Goal: Transaction & Acquisition: Purchase product/service

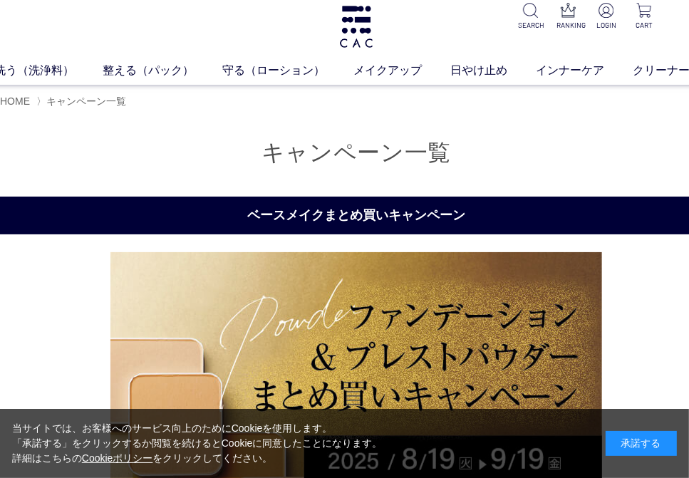
scroll to position [0, 21]
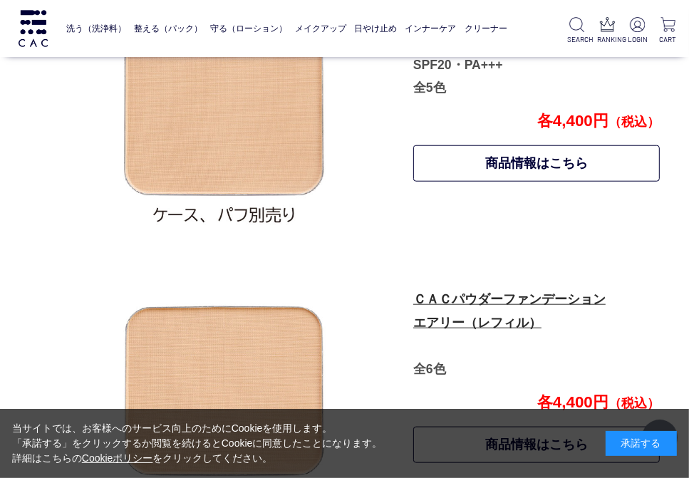
scroll to position [854, 21]
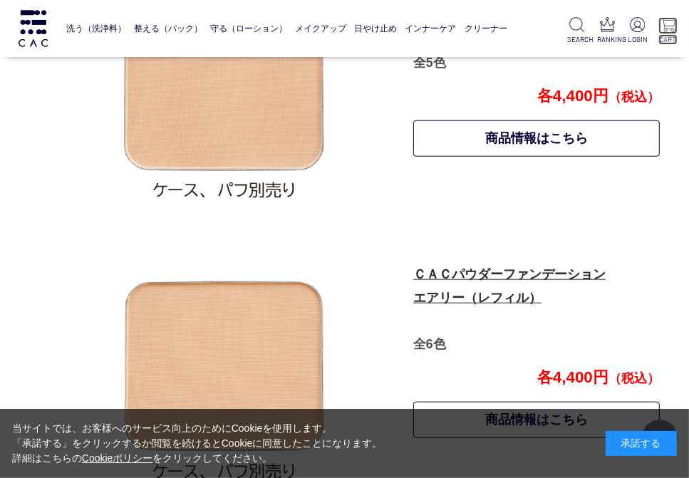
click at [669, 38] on p "CART" at bounding box center [667, 39] width 19 height 11
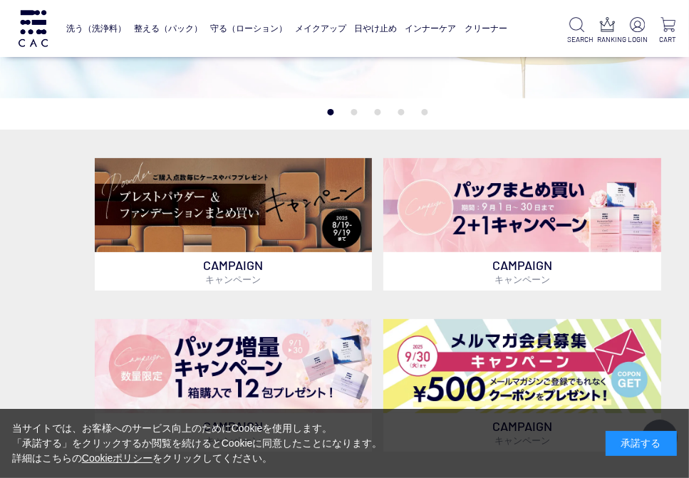
scroll to position [285, 0]
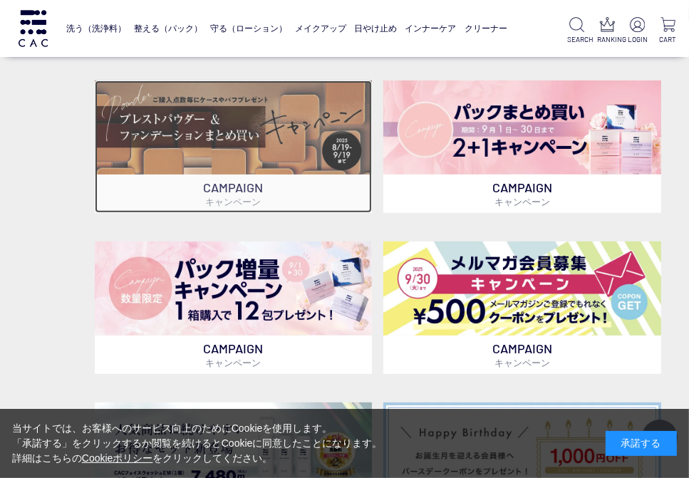
click at [181, 124] on img at bounding box center [234, 127] width 278 height 94
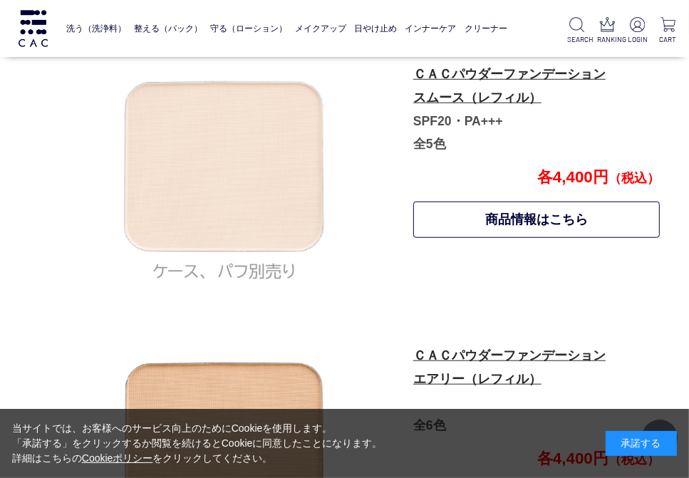
scroll to position [846, 21]
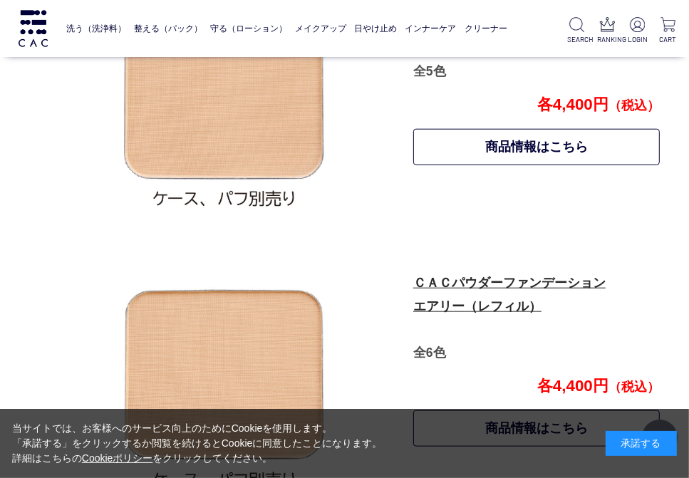
click at [467, 296] on p "ＣＡＣパウダーファンデーション エアリー（レフィル） 全6色" at bounding box center [535, 317] width 245 height 93
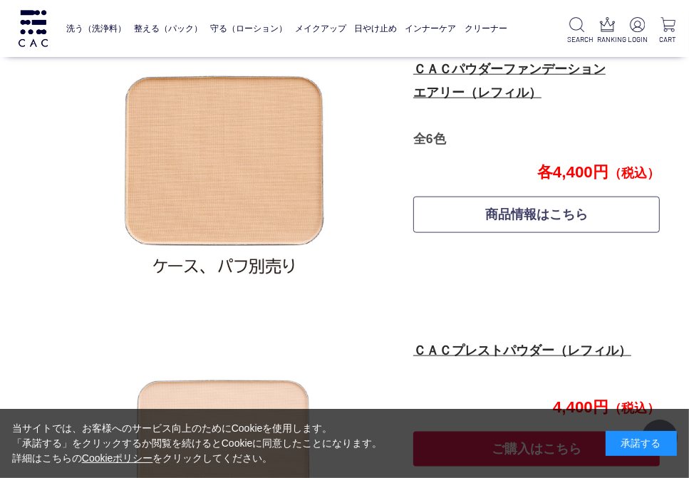
click at [517, 221] on link "商品情報はこちら" at bounding box center [536, 215] width 246 height 36
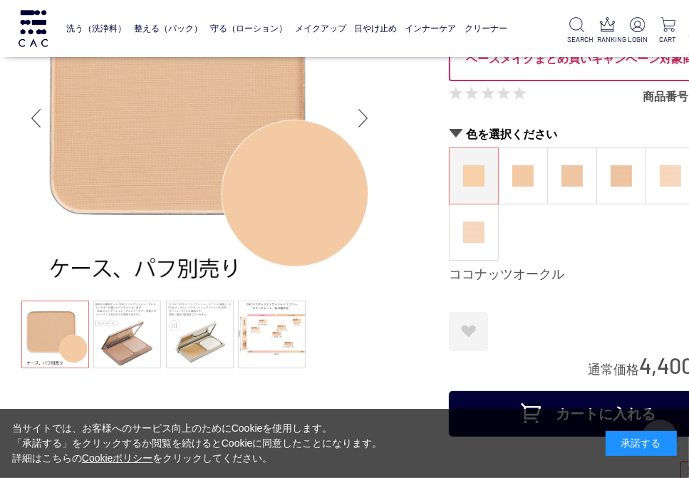
scroll to position [142, 0]
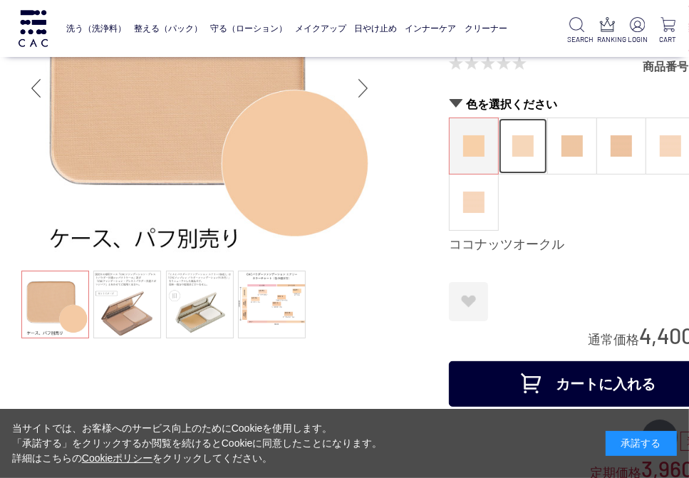
click at [538, 155] on figure at bounding box center [522, 146] width 48 height 56
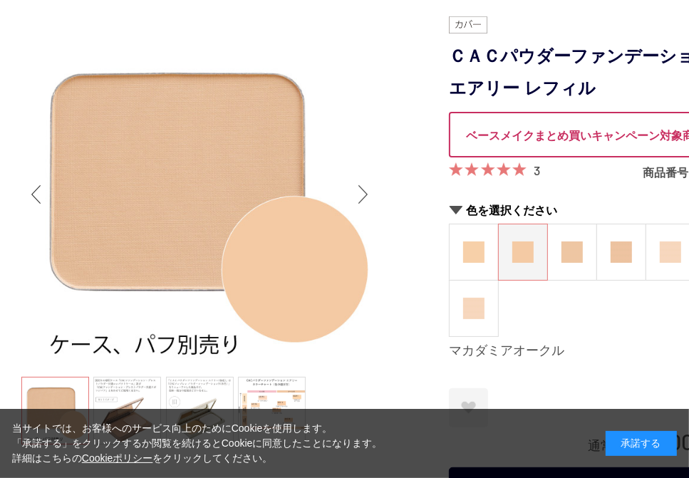
scroll to position [142, 0]
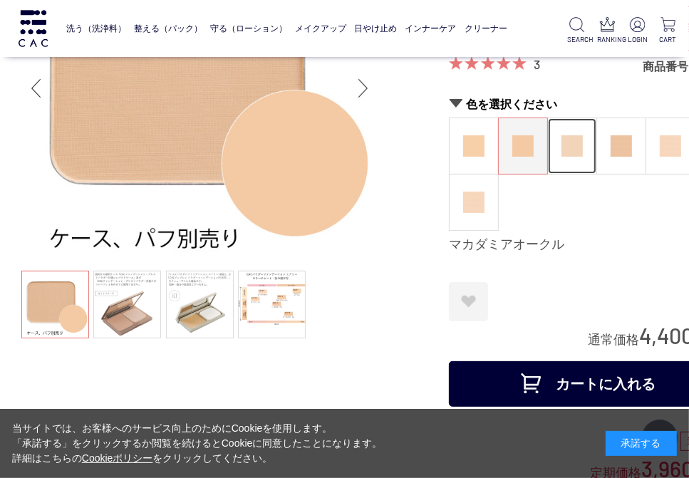
click at [572, 156] on figure at bounding box center [572, 146] width 48 height 56
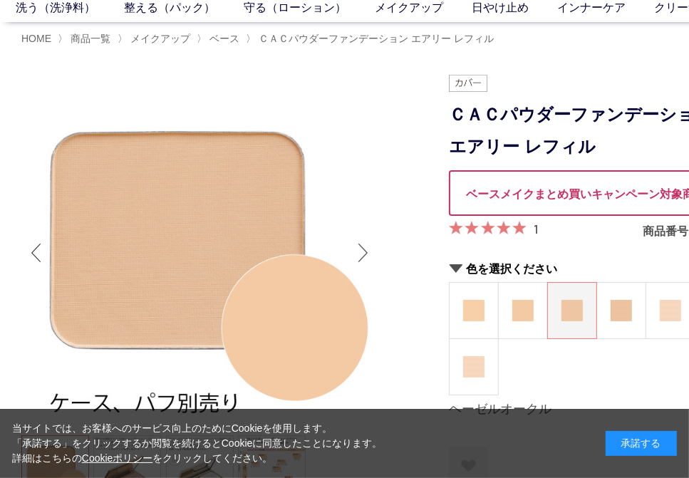
scroll to position [214, 0]
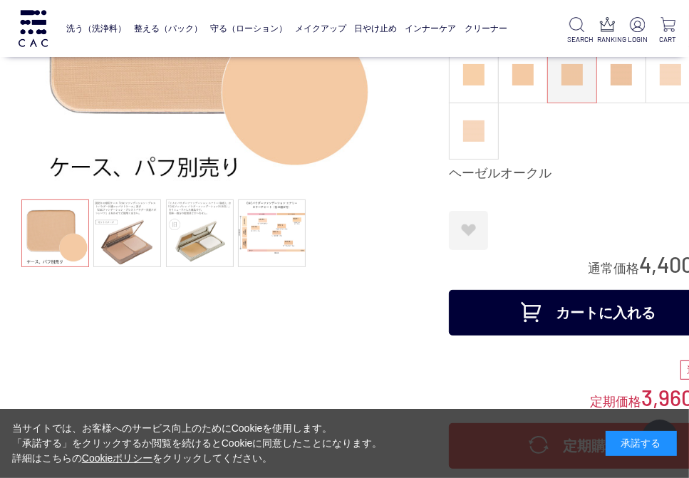
click at [587, 315] on button "カートに入れる" at bounding box center [591, 313] width 285 height 46
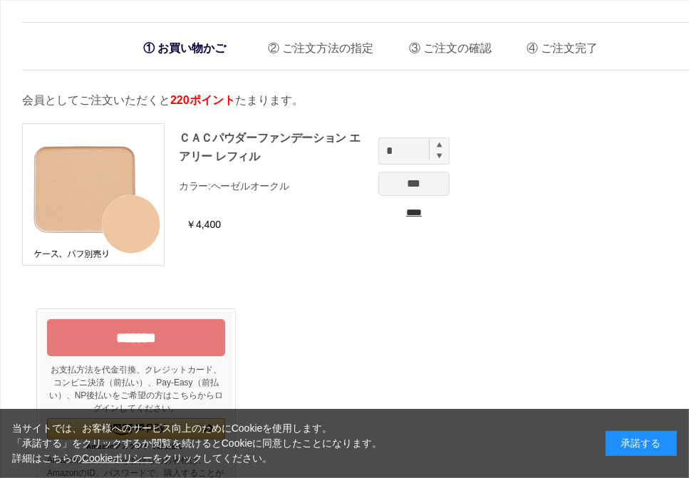
click at [439, 142] on img at bounding box center [439, 145] width 6 height 6
type input "*"
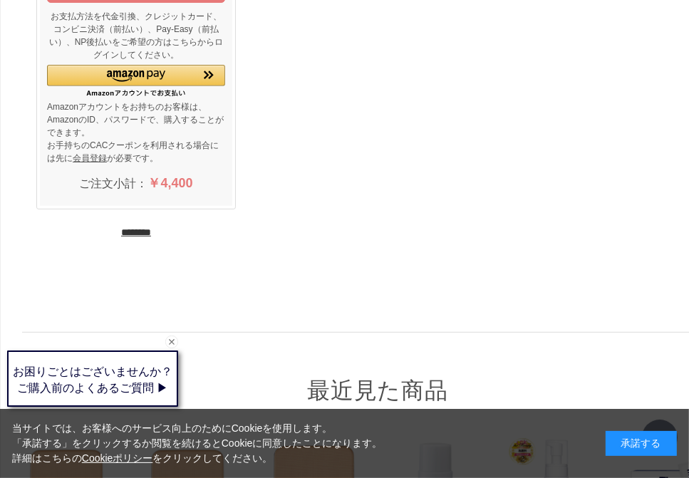
scroll to position [356, 0]
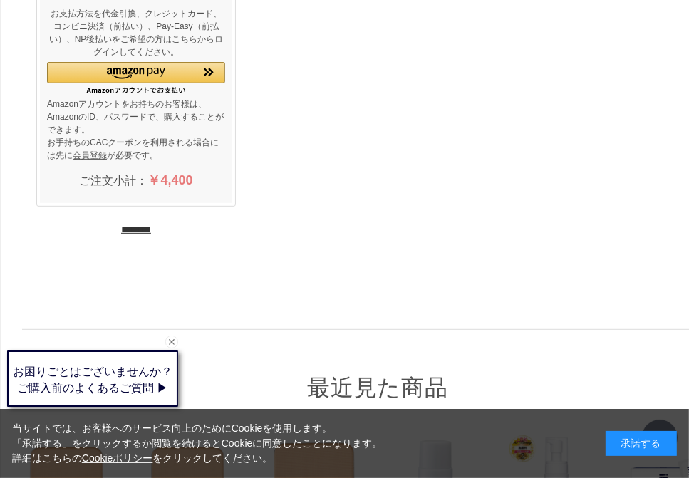
click at [151, 227] on input "********" at bounding box center [136, 230] width 30 height 14
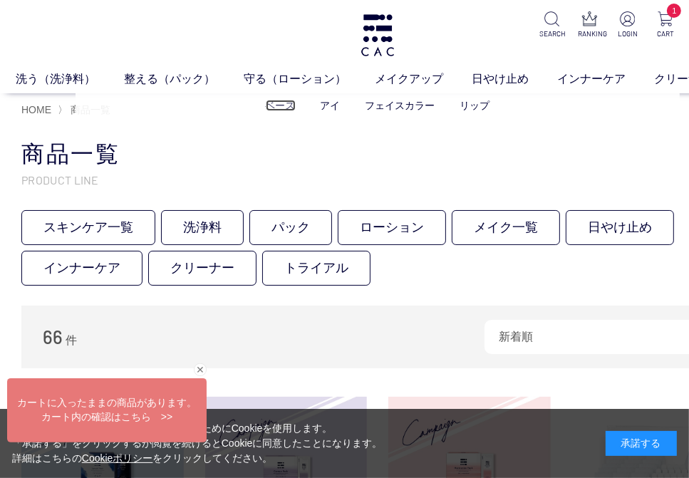
click at [288, 102] on link "ベース" at bounding box center [281, 105] width 30 height 11
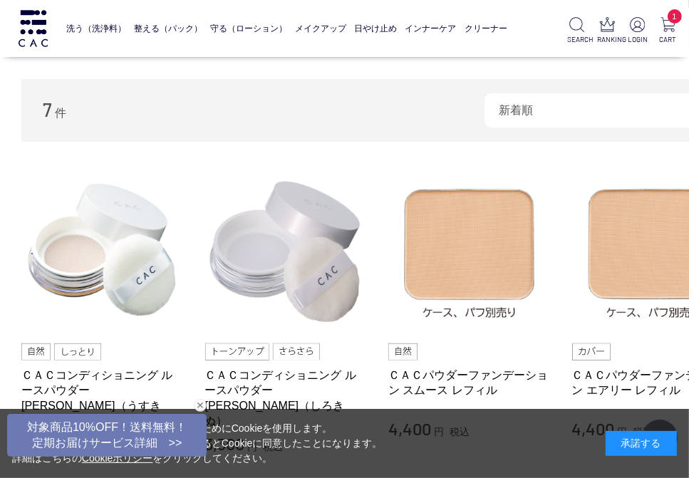
scroll to position [142, 0]
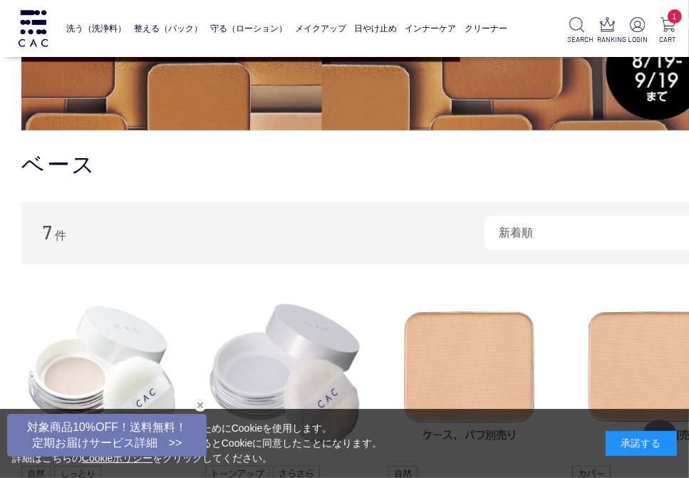
click at [365, 99] on img at bounding box center [377, 9] width 712 height 241
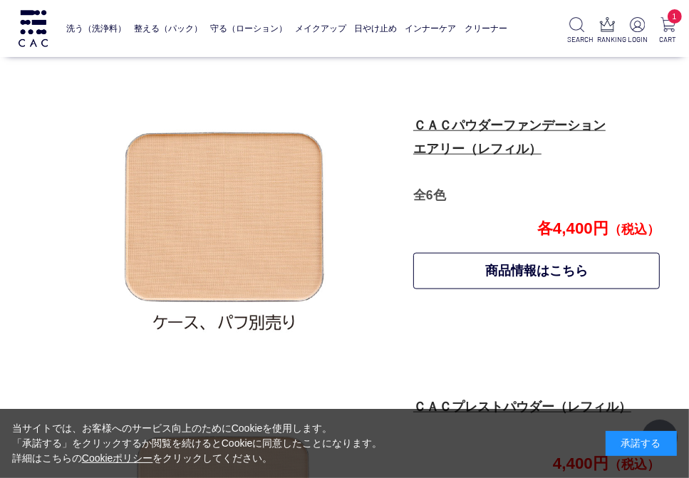
scroll to position [988, 21]
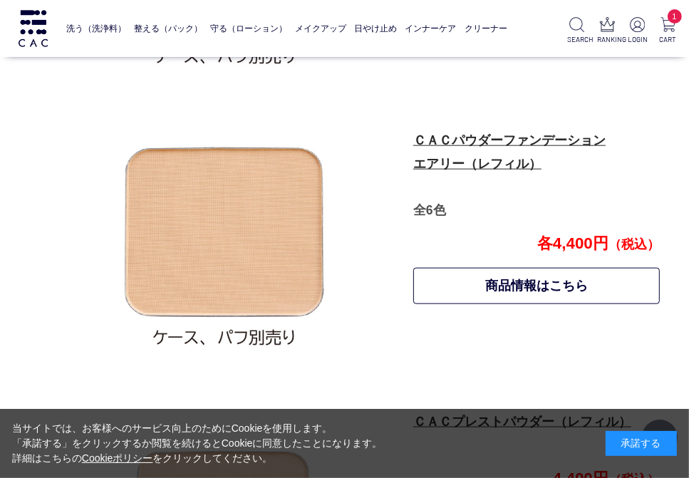
click at [481, 149] on p "ＣＡＣパウダーファンデーション エアリー（レフィル） 全6色" at bounding box center [535, 175] width 245 height 93
click at [478, 161] on link "ＣＡＣパウダーファンデーション エアリー（レフィル）" at bounding box center [509, 152] width 192 height 38
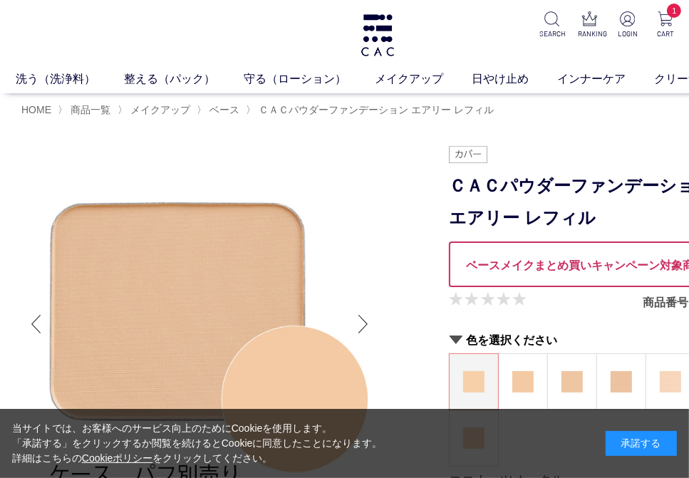
scroll to position [142, 0]
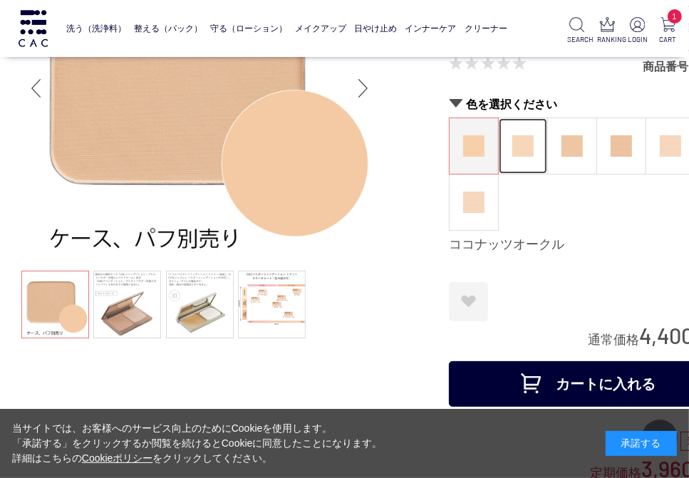
click at [516, 150] on img at bounding box center [522, 145] width 21 height 21
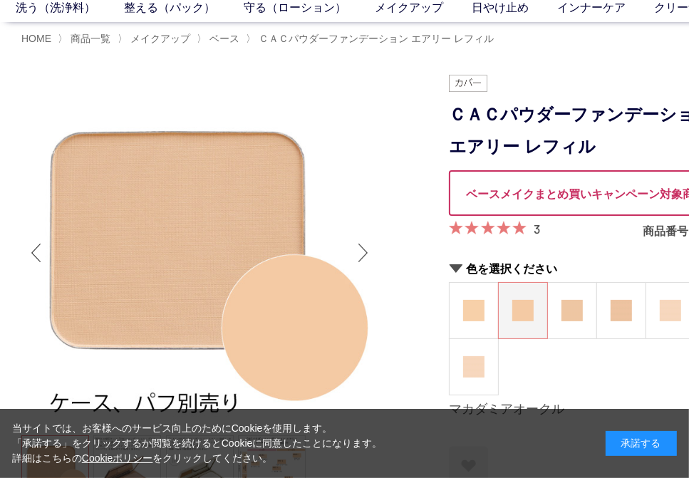
scroll to position [142, 0]
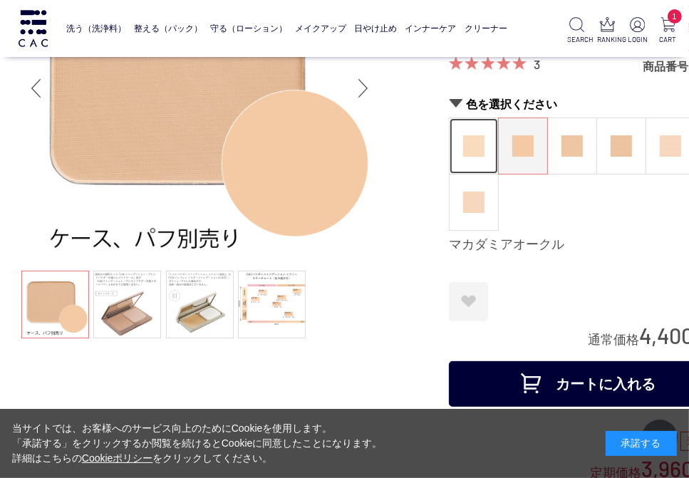
click at [481, 145] on img at bounding box center [473, 145] width 21 height 21
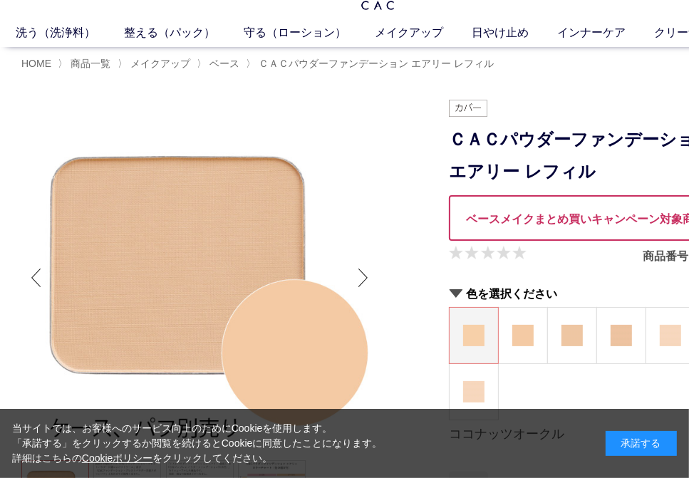
scroll to position [71, 0]
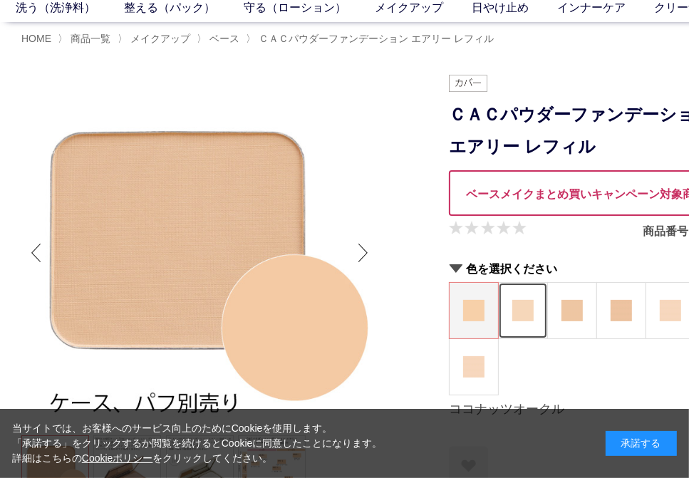
click at [518, 308] on img at bounding box center [522, 310] width 21 height 21
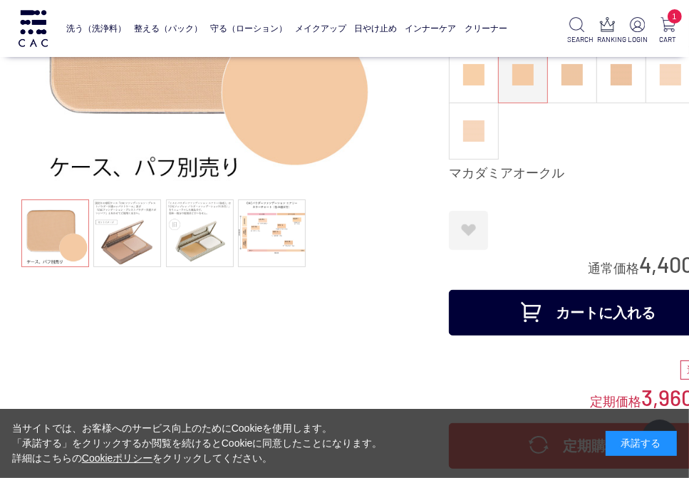
scroll to position [142, 0]
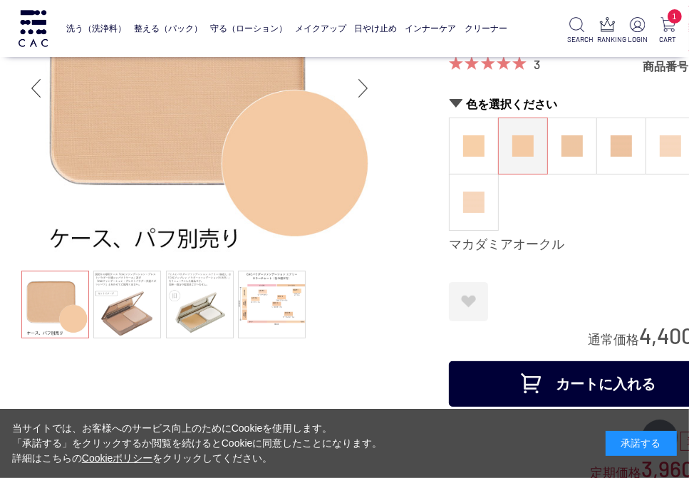
click at [625, 388] on button "カートに入れる" at bounding box center [591, 384] width 285 height 46
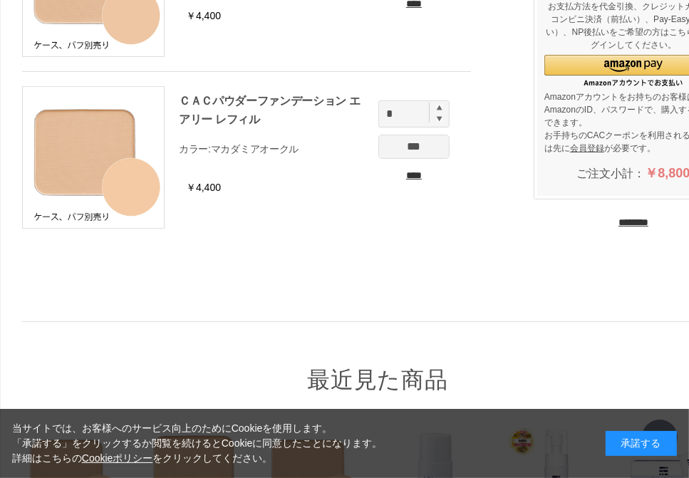
scroll to position [242, 0]
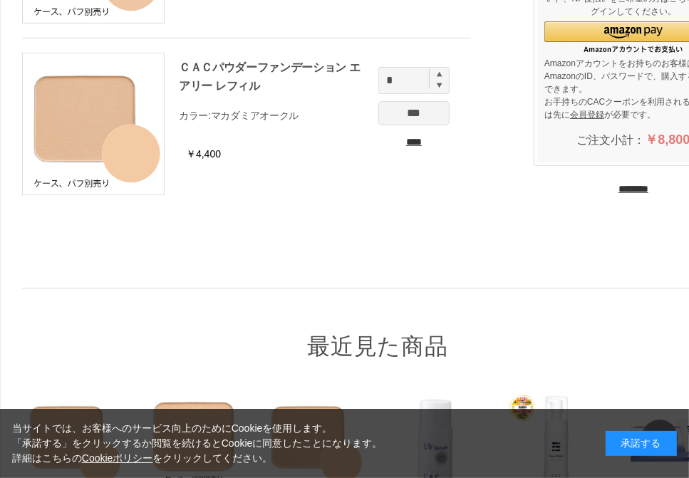
click at [618, 189] on input "********" at bounding box center [633, 189] width 30 height 14
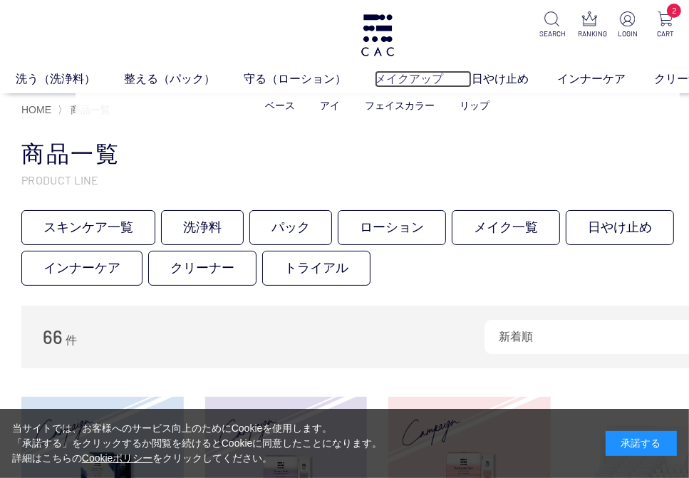
click at [420, 76] on link "メイクアップ" at bounding box center [423, 78] width 97 height 17
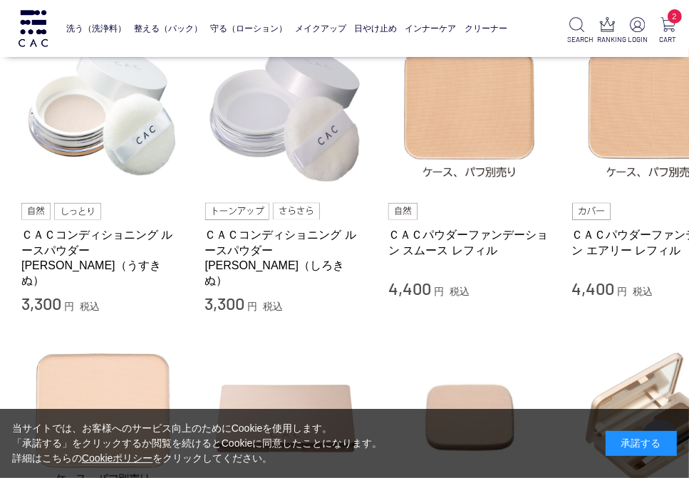
scroll to position [570, 0]
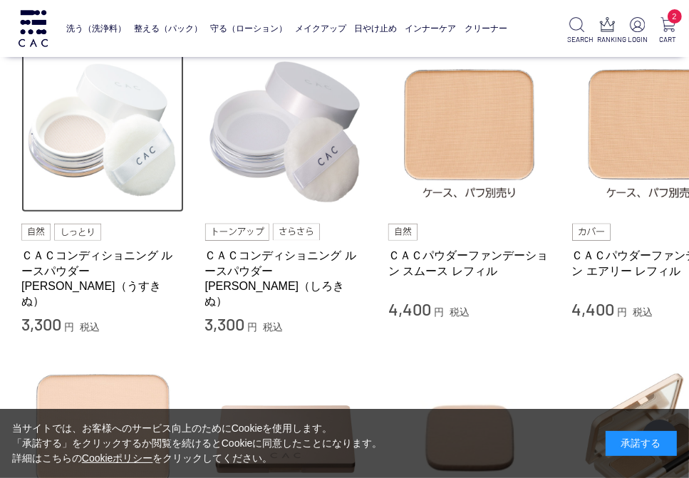
click at [100, 172] on img at bounding box center [102, 132] width 162 height 162
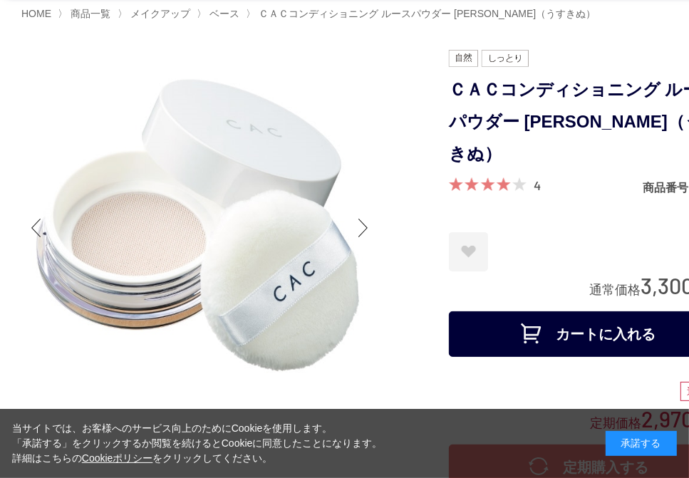
scroll to position [71, 0]
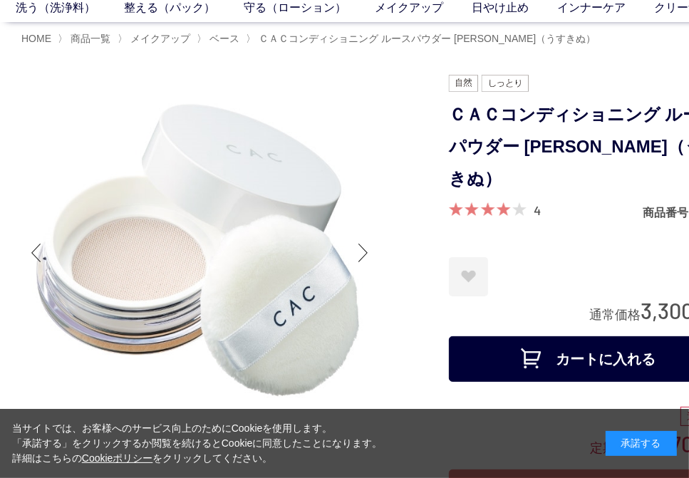
click at [562, 336] on button "カートに入れる" at bounding box center [591, 359] width 285 height 46
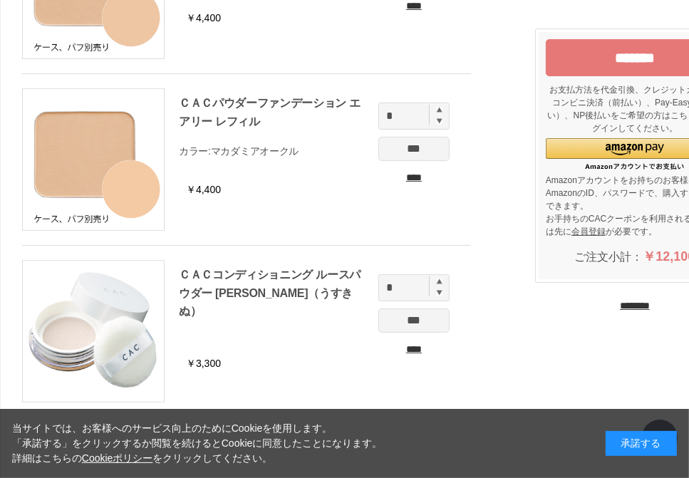
scroll to position [214, 0]
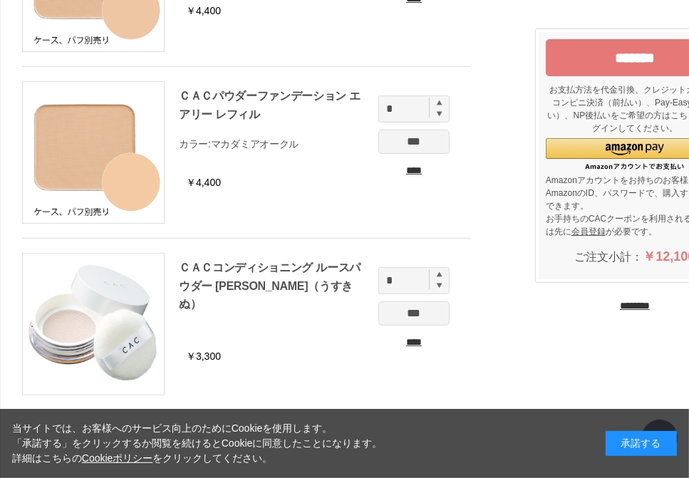
click at [578, 62] on input "*******" at bounding box center [634, 57] width 178 height 37
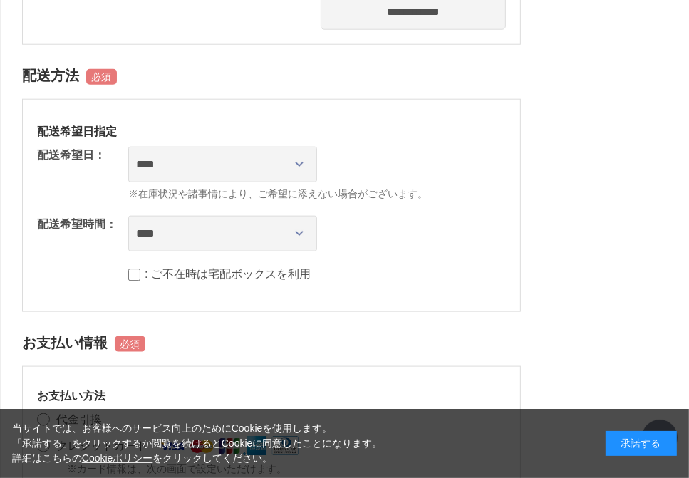
scroll to position [1068, 0]
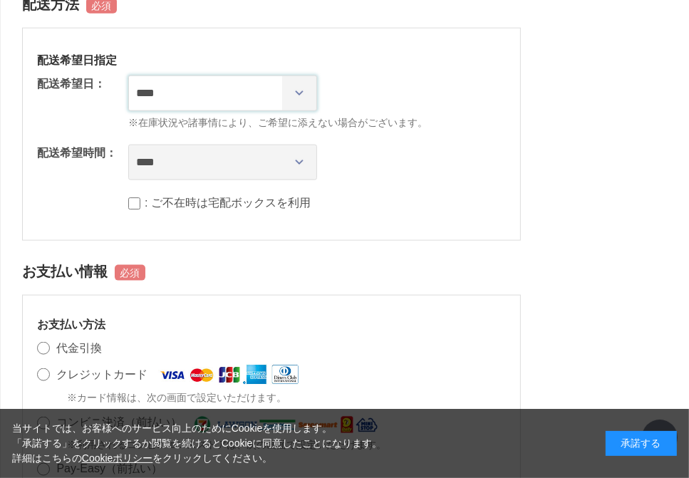
click at [302, 84] on select "**********" at bounding box center [222, 93] width 189 height 36
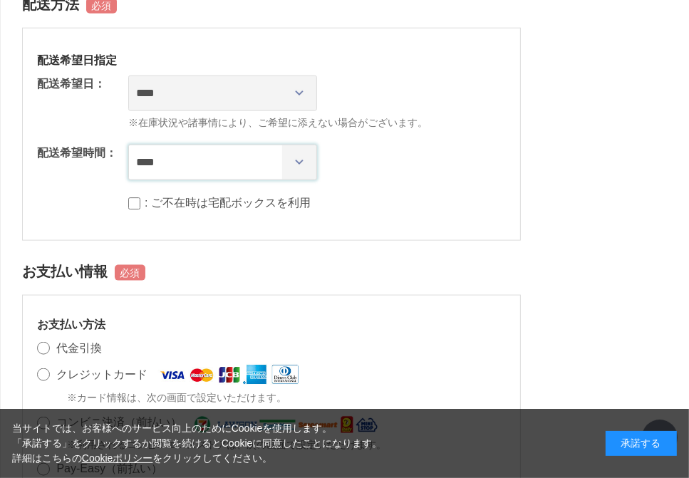
click at [300, 155] on select "**** *** ****** ****** ****** ******" at bounding box center [222, 163] width 189 height 36
click at [461, 255] on h2 "お支払い情報" at bounding box center [271, 271] width 498 height 33
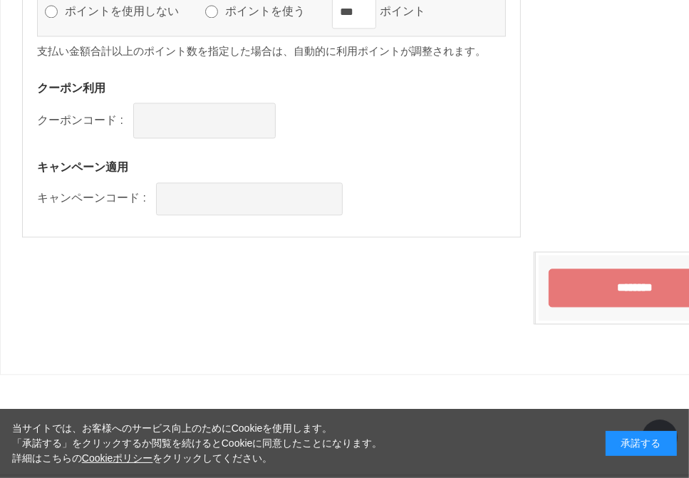
scroll to position [1960, 0]
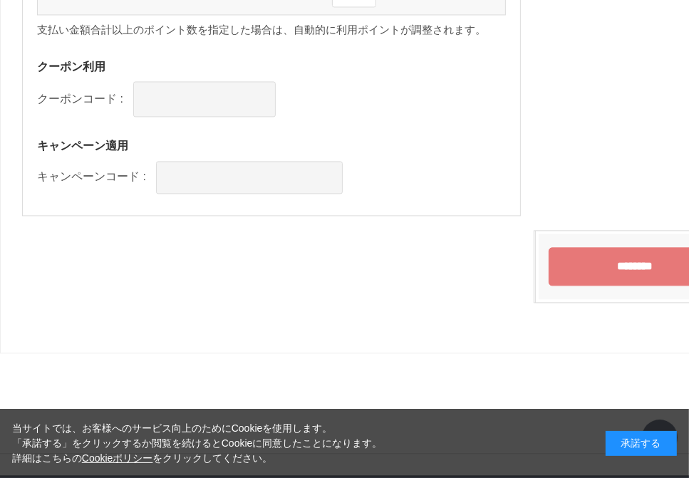
click at [608, 256] on input "********" at bounding box center [634, 266] width 172 height 38
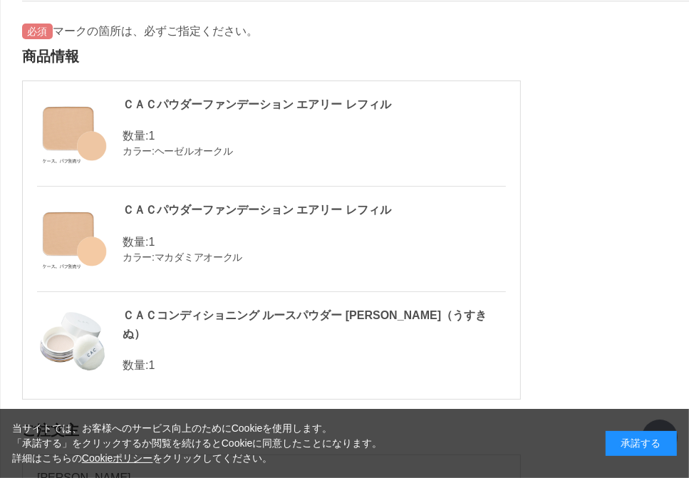
scroll to position [37, 0]
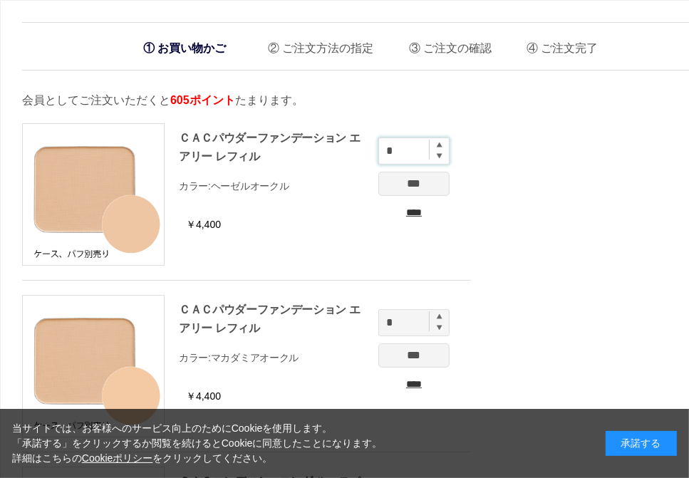
click at [439, 148] on input "*" at bounding box center [413, 150] width 71 height 27
click at [439, 146] on img at bounding box center [439, 145] width 6 height 6
type input "*"
click at [412, 183] on input "***" at bounding box center [413, 184] width 71 height 24
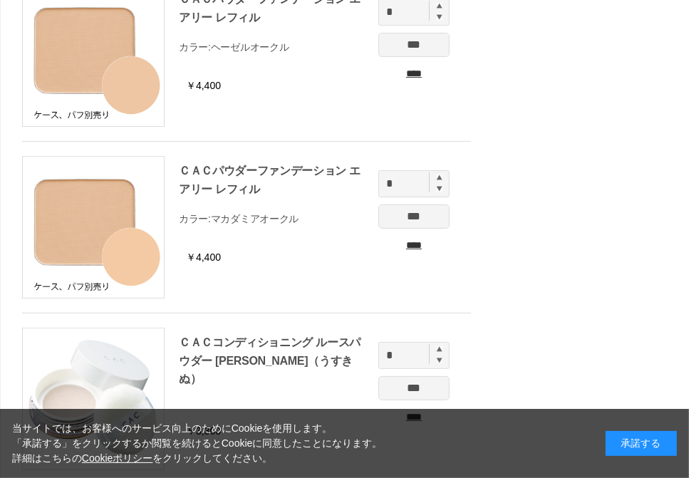
scroll to position [142, 0]
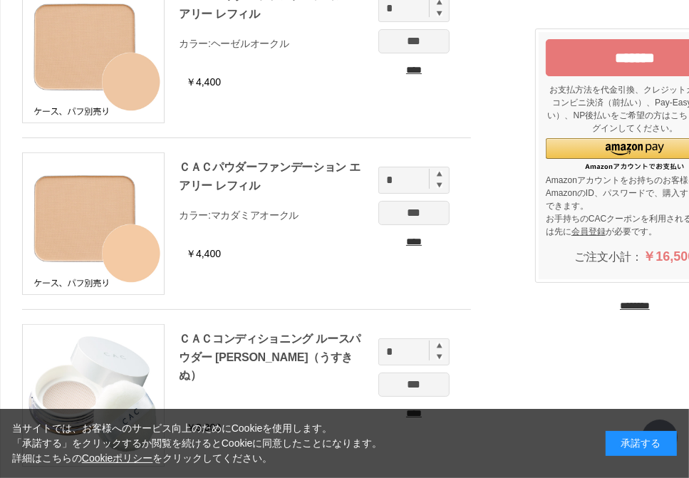
click at [582, 51] on input "*******" at bounding box center [634, 57] width 178 height 37
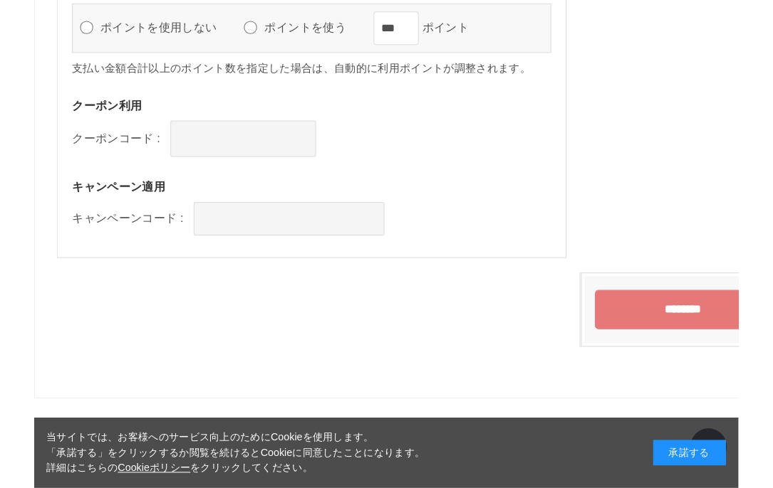
scroll to position [1863, 0]
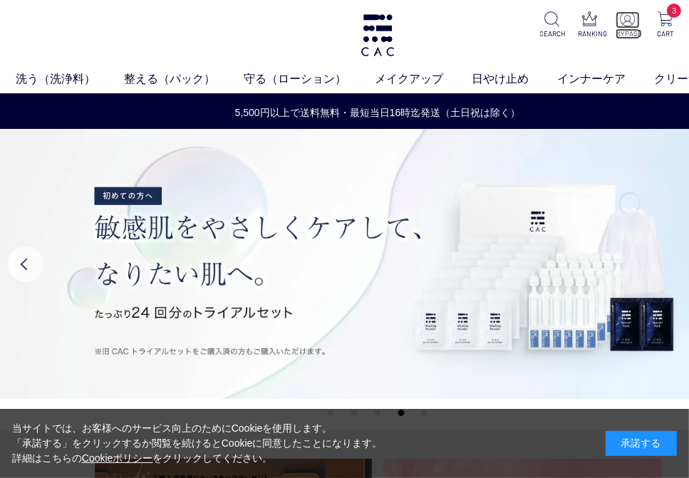
click at [632, 31] on p "MYPAGE" at bounding box center [627, 33] width 24 height 11
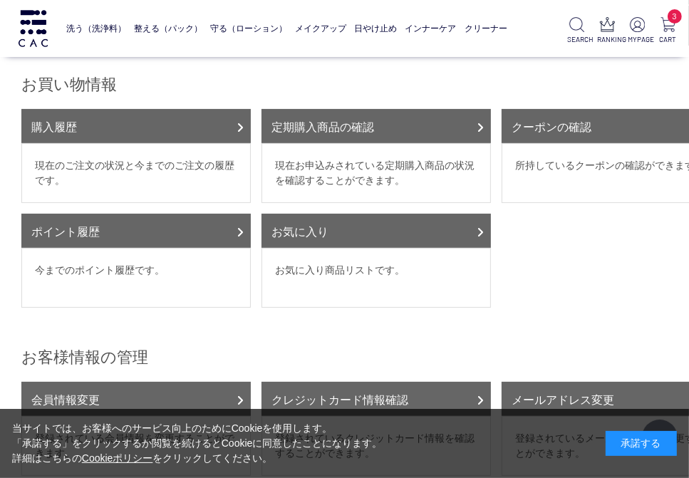
scroll to position [142, 0]
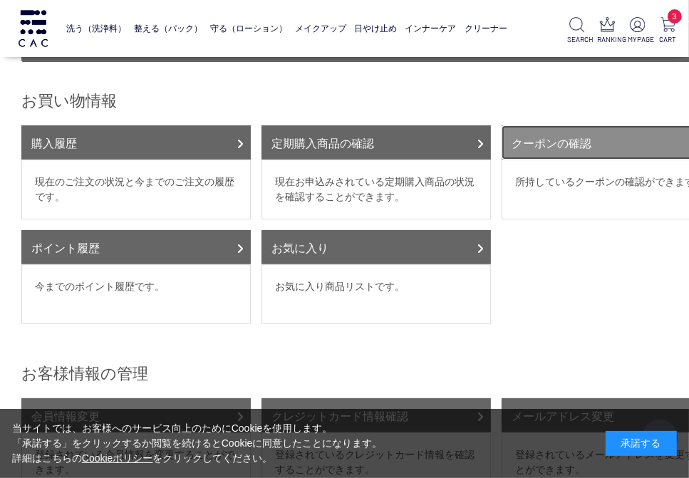
click at [608, 137] on link "クーポンの確認" at bounding box center [615, 142] width 229 height 34
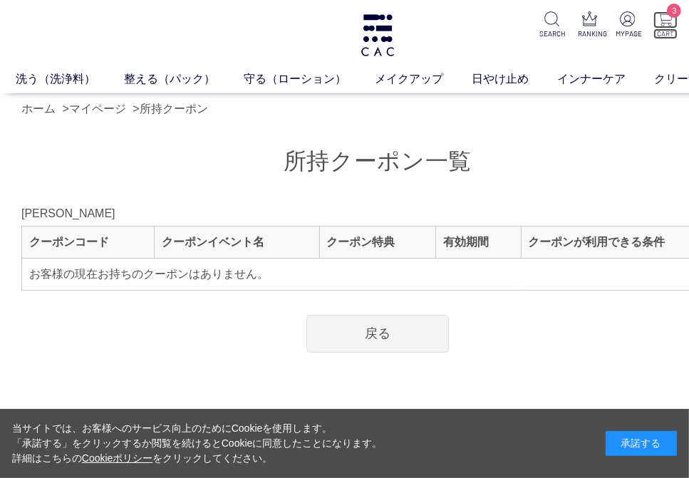
click at [665, 21] on img at bounding box center [664, 18] width 15 height 15
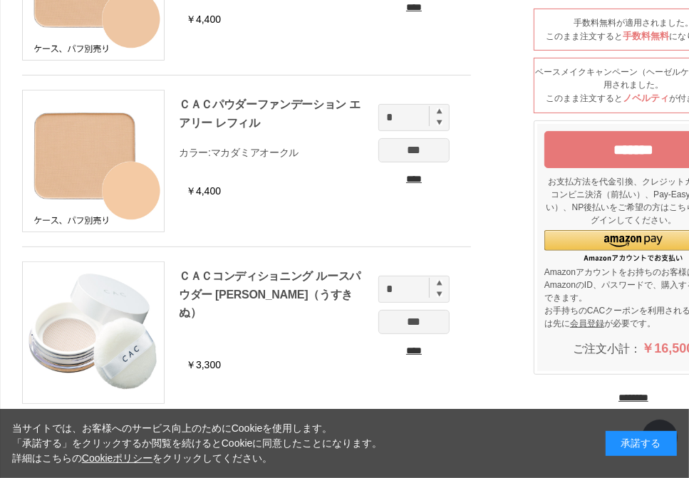
scroll to position [214, 0]
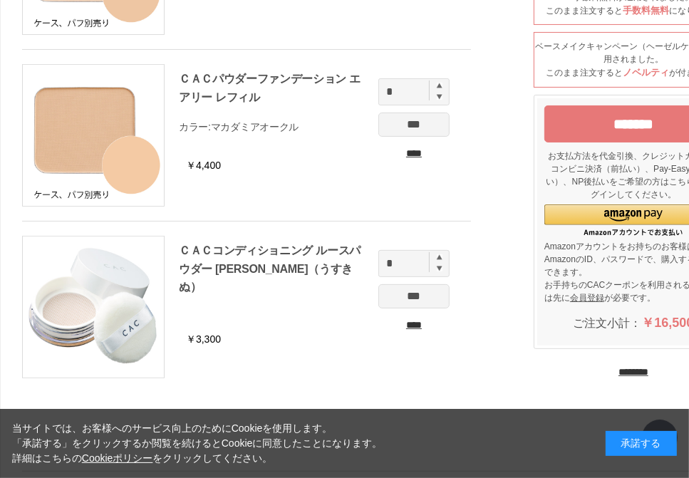
click at [595, 121] on input "*******" at bounding box center [633, 123] width 178 height 37
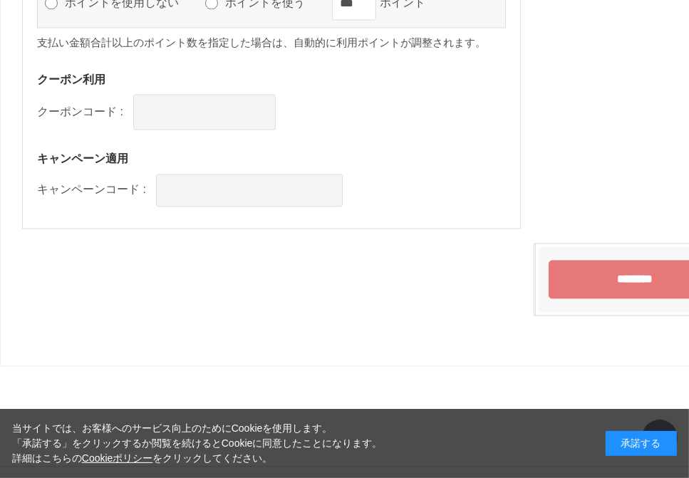
scroll to position [1960, 0]
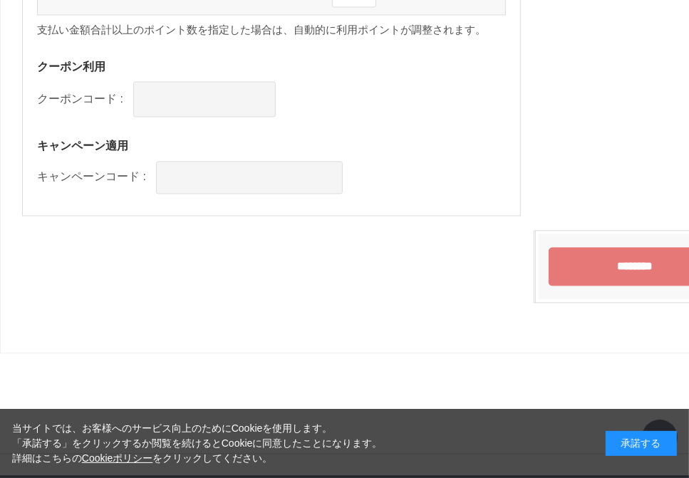
click at [631, 261] on input "********" at bounding box center [634, 266] width 172 height 38
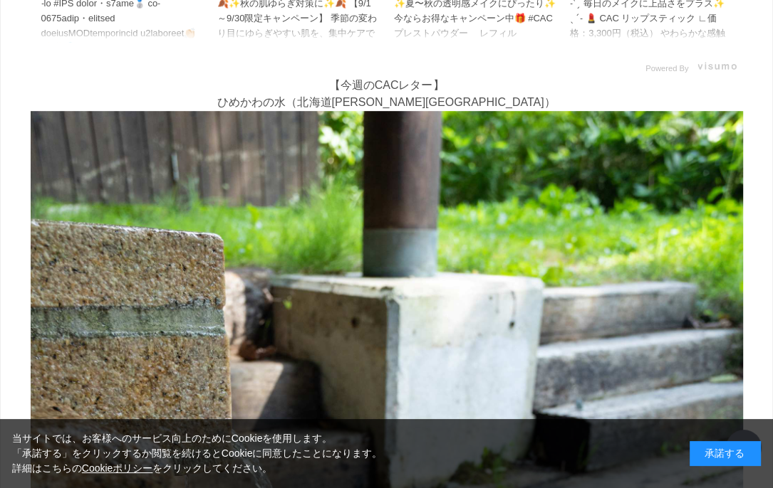
scroll to position [570, 0]
